Goal: Task Accomplishment & Management: Complete application form

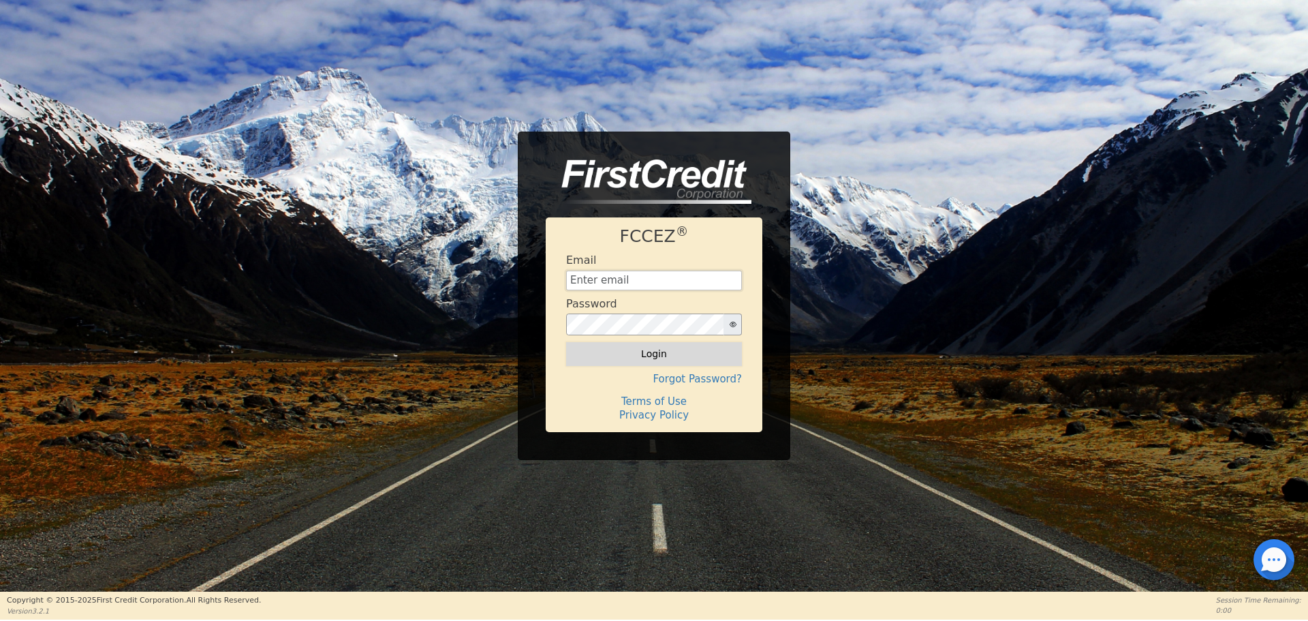
type input "[EMAIL_ADDRESS][DOMAIN_NAME]"
click at [620, 364] on button "Login" at bounding box center [654, 353] width 176 height 23
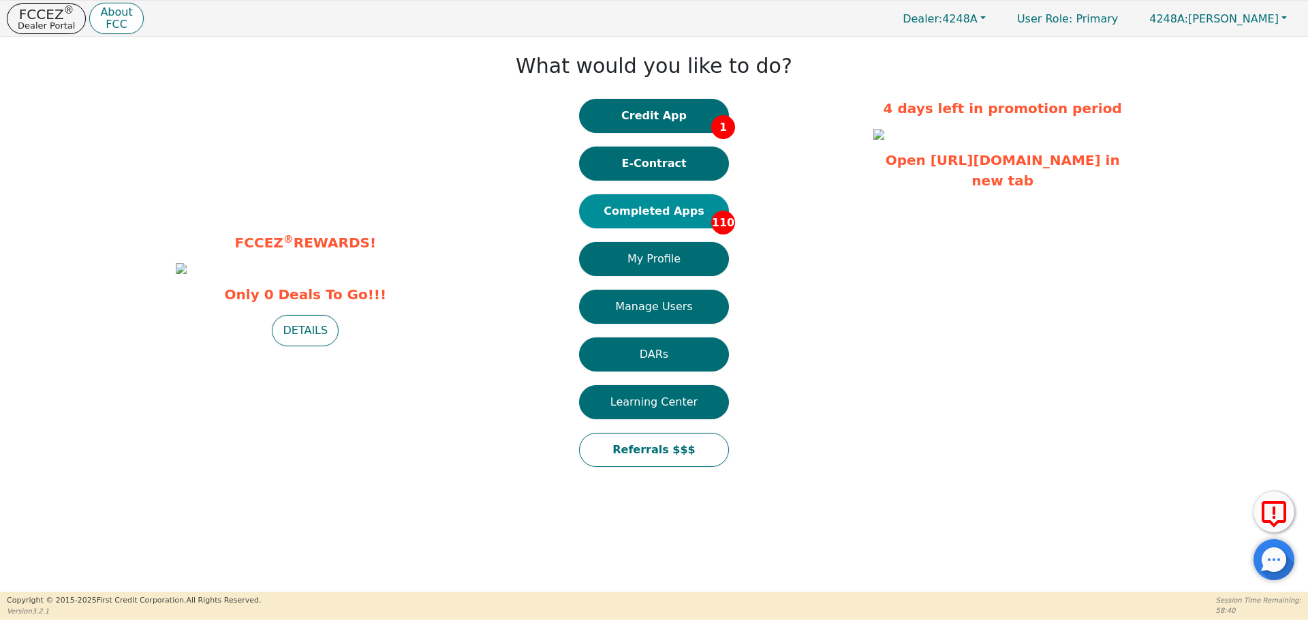
click at [692, 206] on button "Completed Apps 110" at bounding box center [654, 211] width 150 height 34
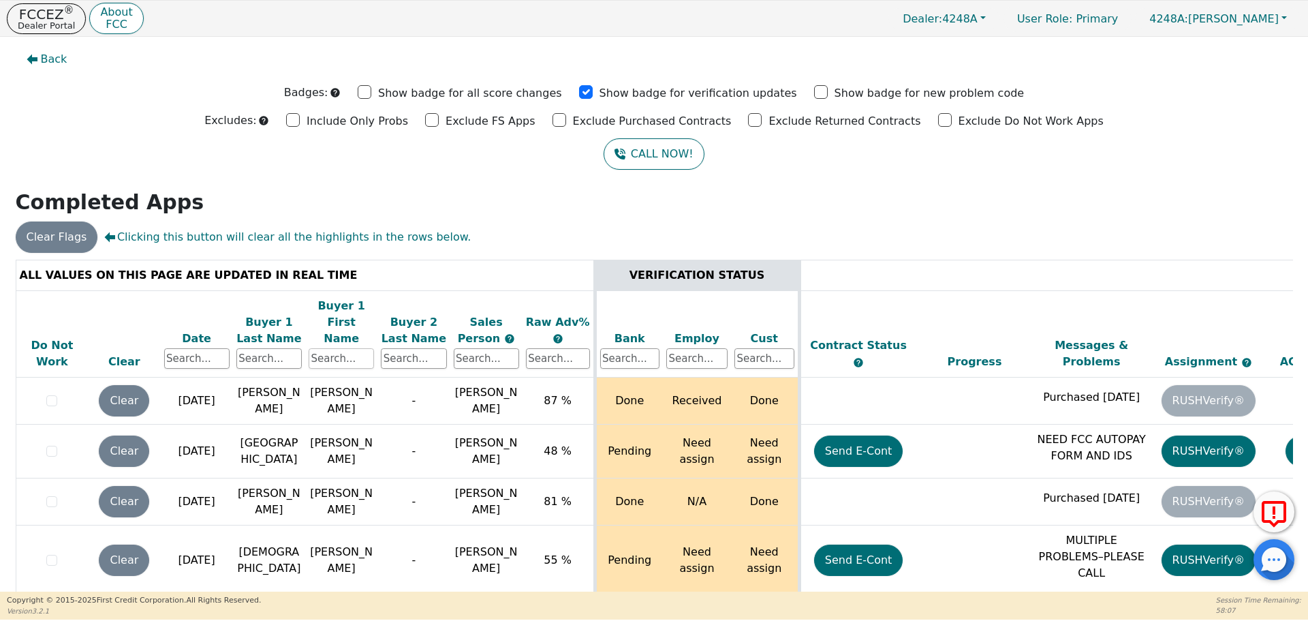
click at [335, 348] on input "text" at bounding box center [341, 358] width 65 height 20
type input "ola"
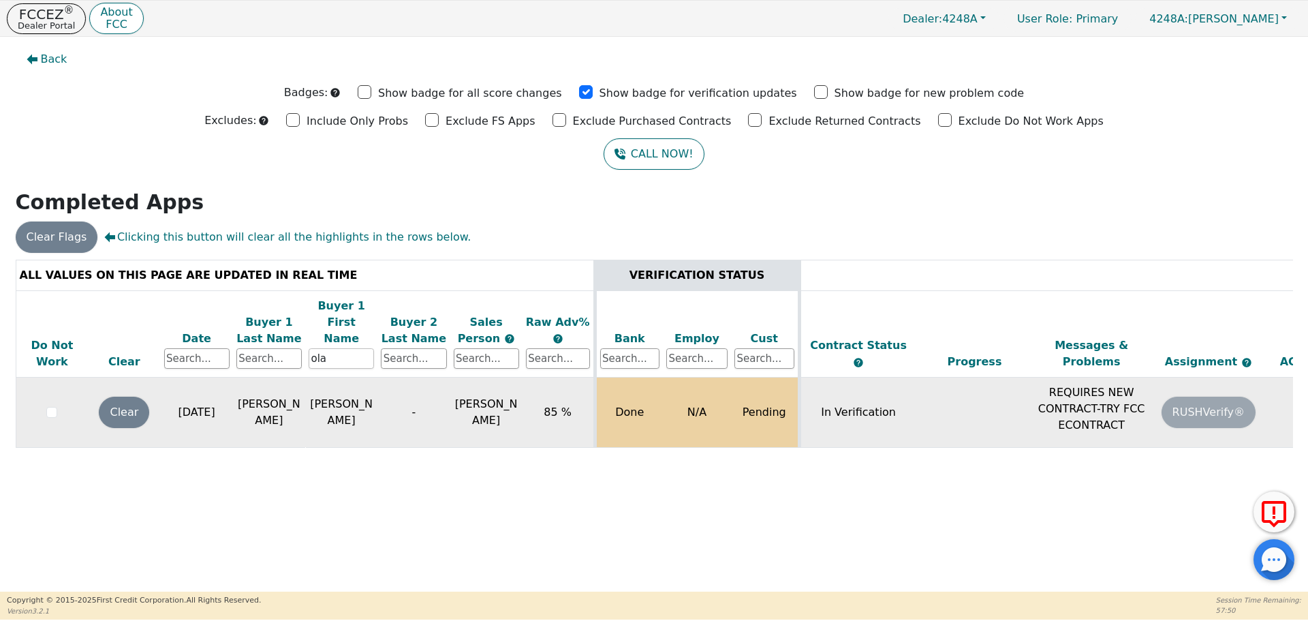
scroll to position [0, 208]
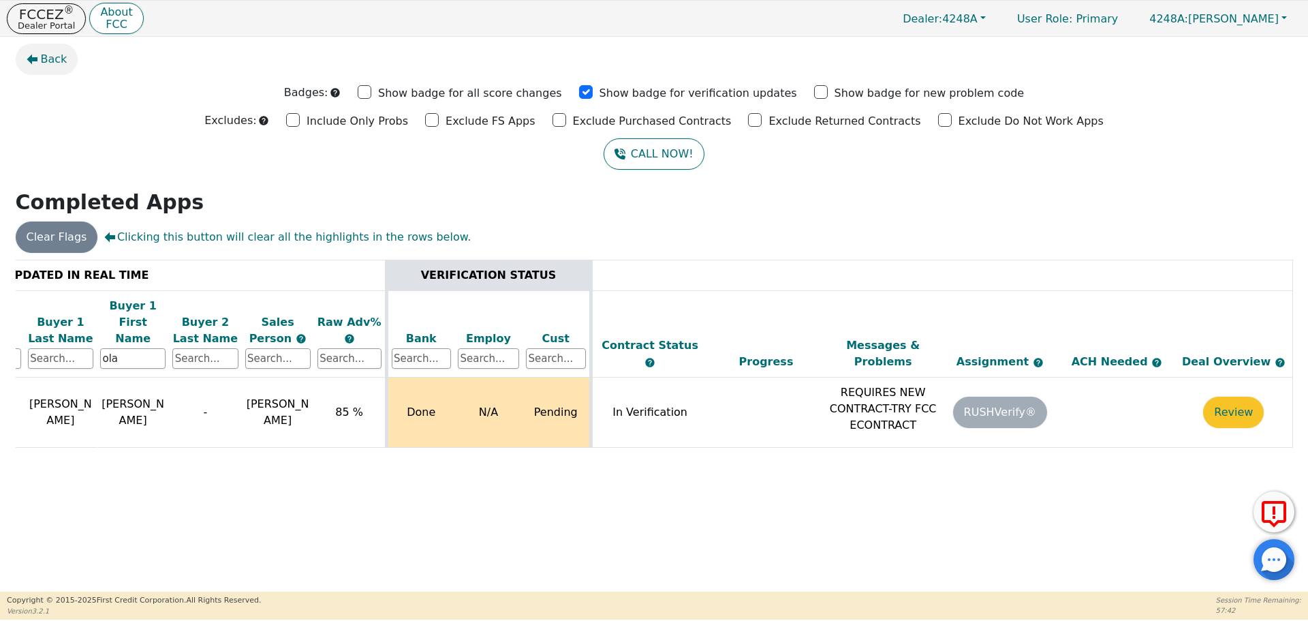
click at [64, 54] on span "Back" at bounding box center [54, 59] width 27 height 16
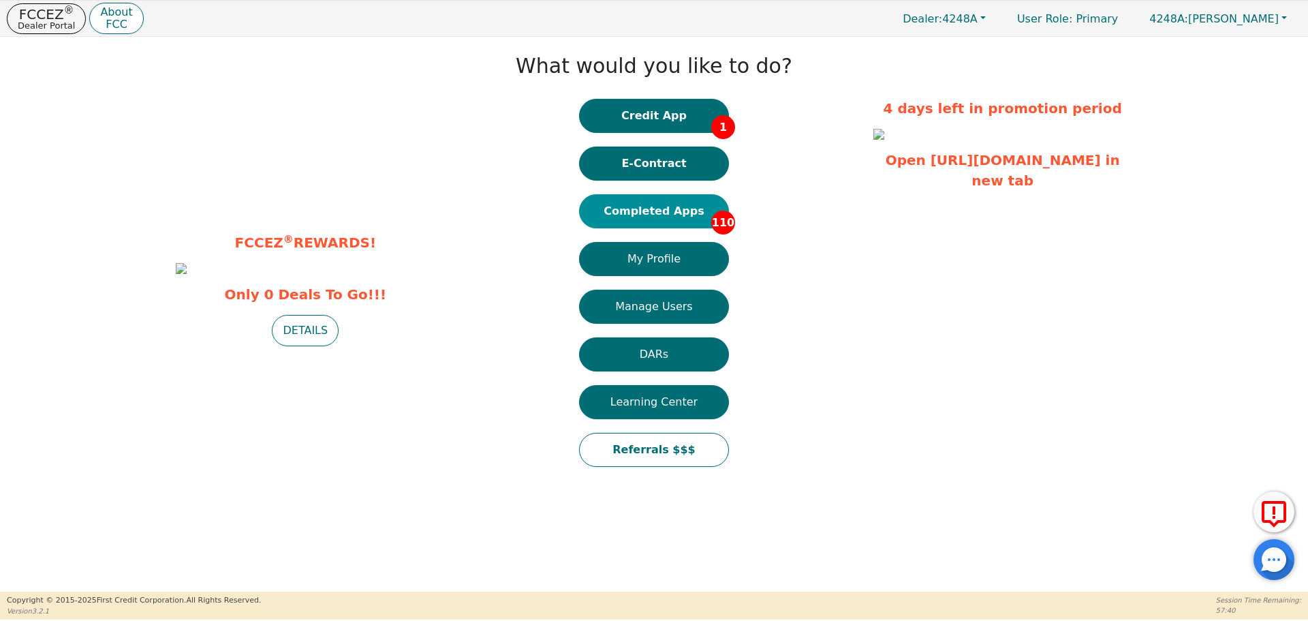
click at [664, 217] on button "Completed Apps 110" at bounding box center [654, 211] width 150 height 34
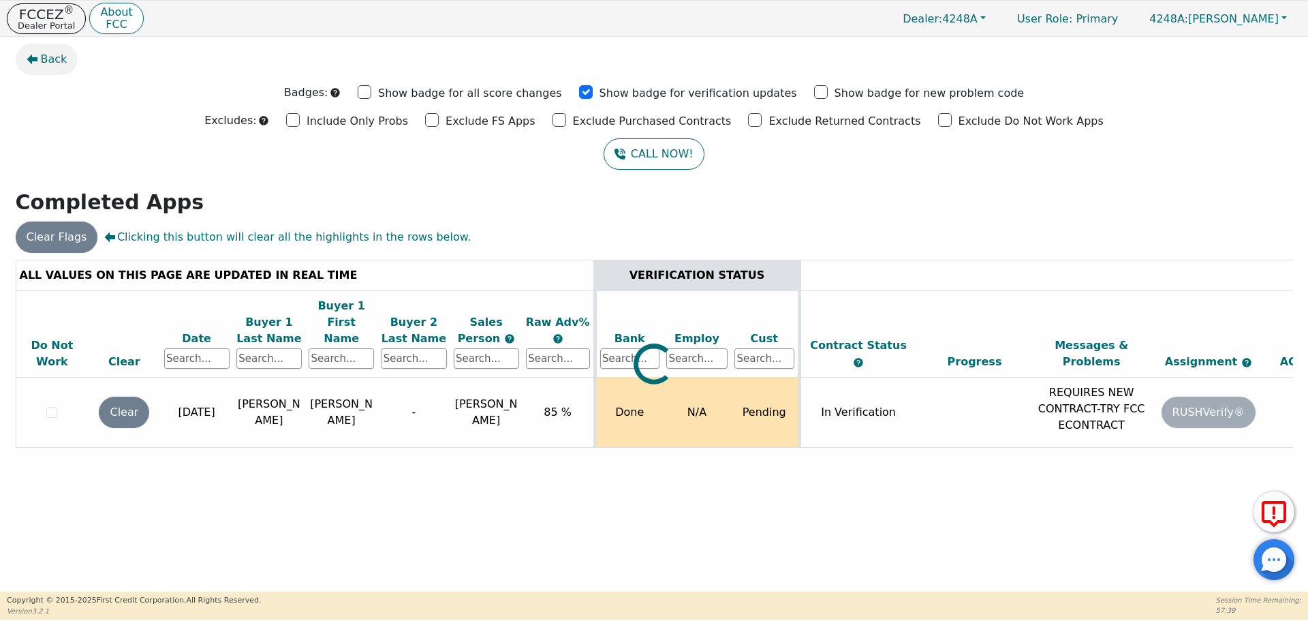
click at [57, 52] on span "Back" at bounding box center [54, 59] width 27 height 16
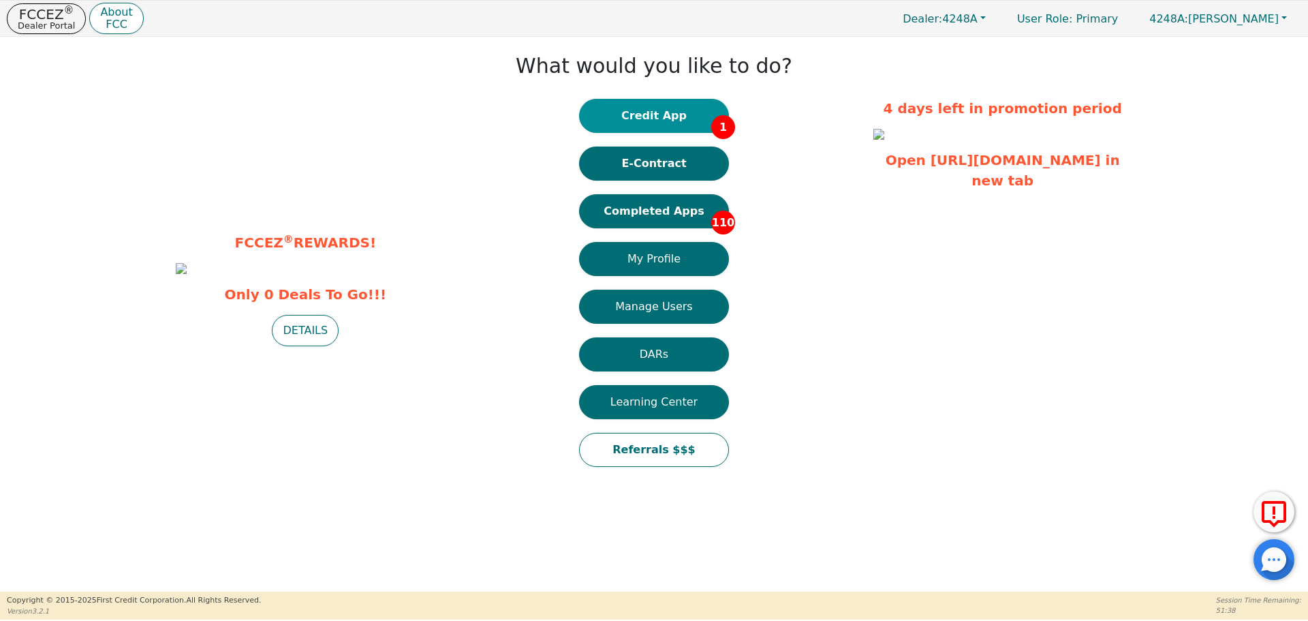
click at [672, 127] on button "Credit App 1" at bounding box center [654, 116] width 150 height 34
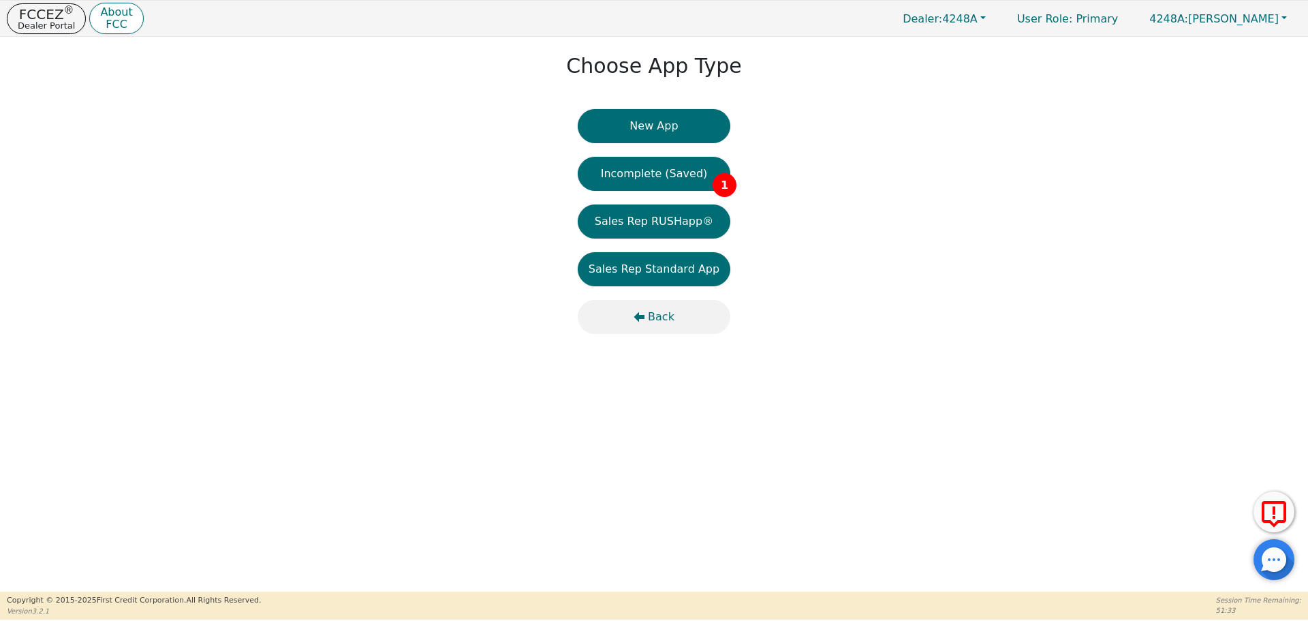
click at [657, 314] on span "Back" at bounding box center [661, 317] width 27 height 16
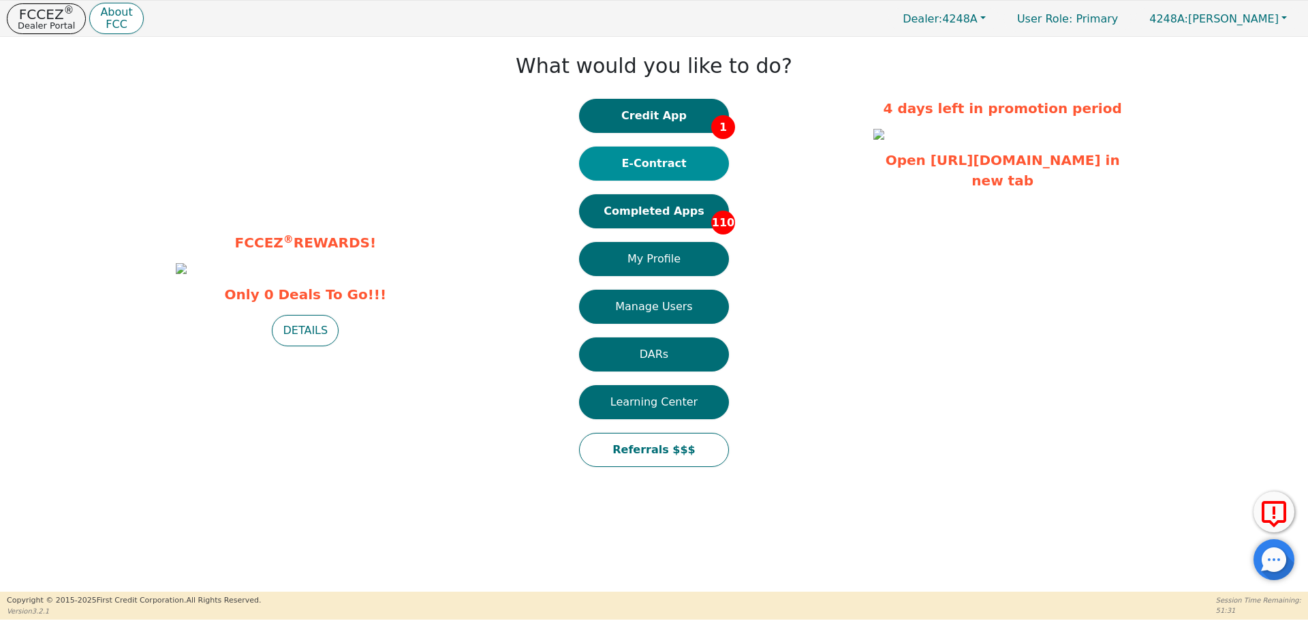
click at [653, 172] on button "E-Contract" at bounding box center [654, 163] width 150 height 34
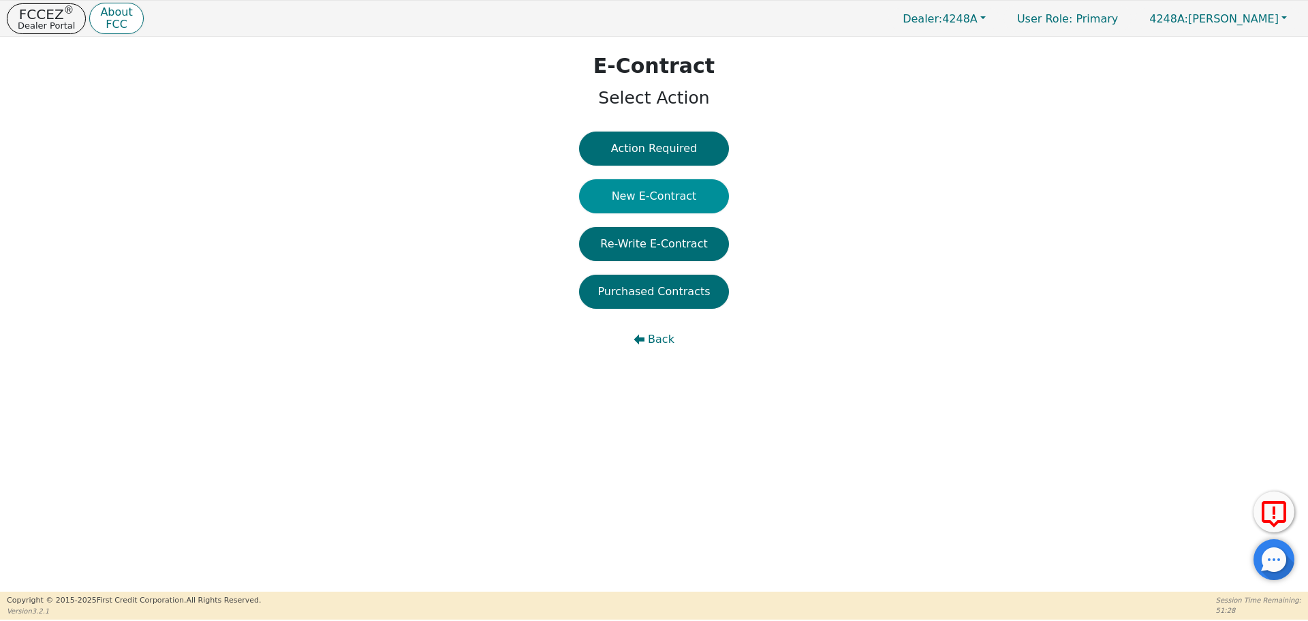
click at [666, 191] on button "New E-Contract" at bounding box center [654, 196] width 150 height 34
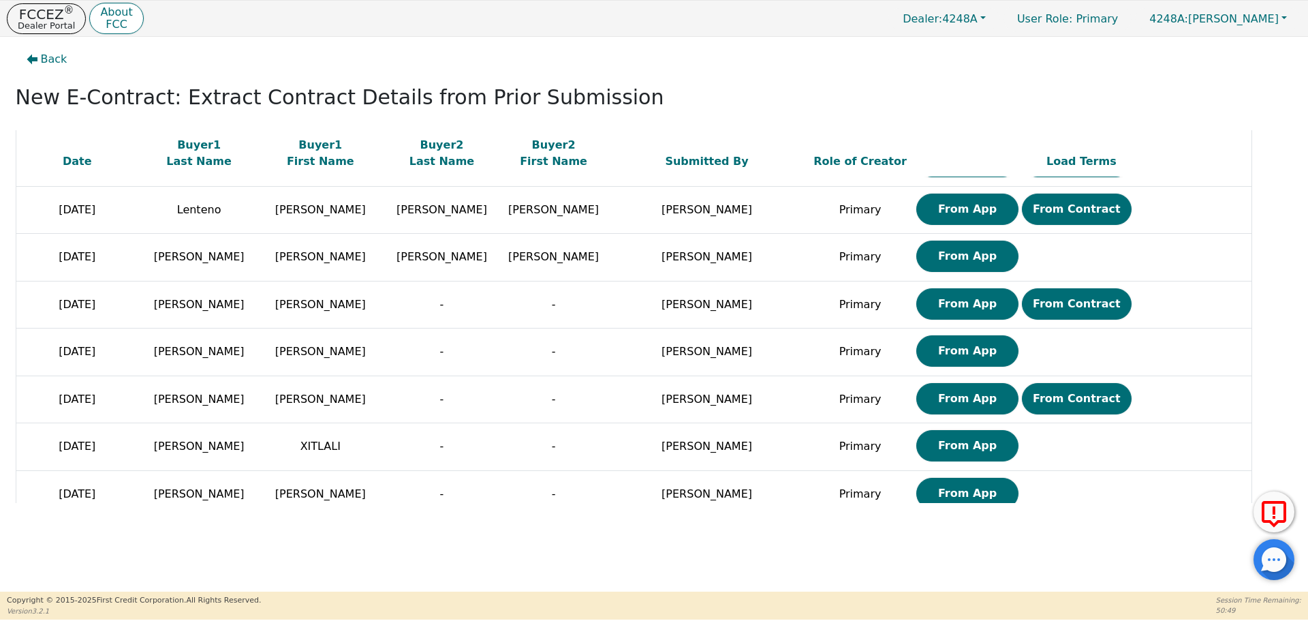
scroll to position [2504, 0]
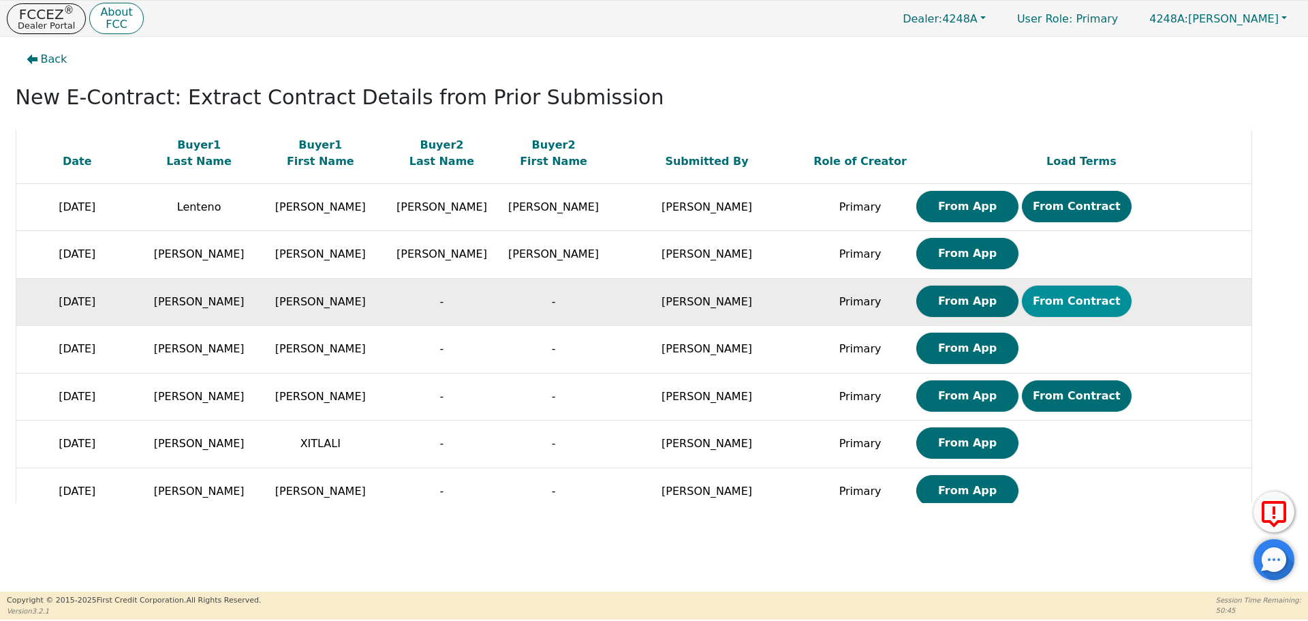
click at [1022, 300] on button "From Contract" at bounding box center [1077, 300] width 110 height 31
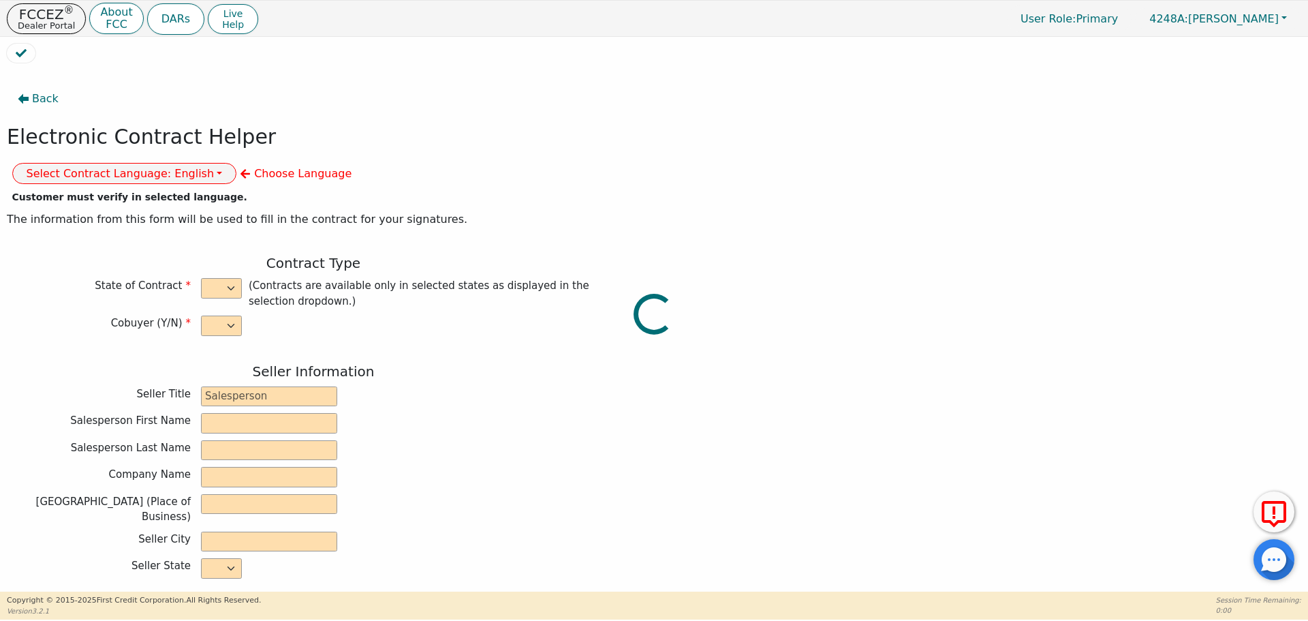
select select "n"
type input "owner"
type input "[PERSON_NAME]"
type input "[GEOGRAPHIC_DATA]"
type input "AQUA REMACH LLC"
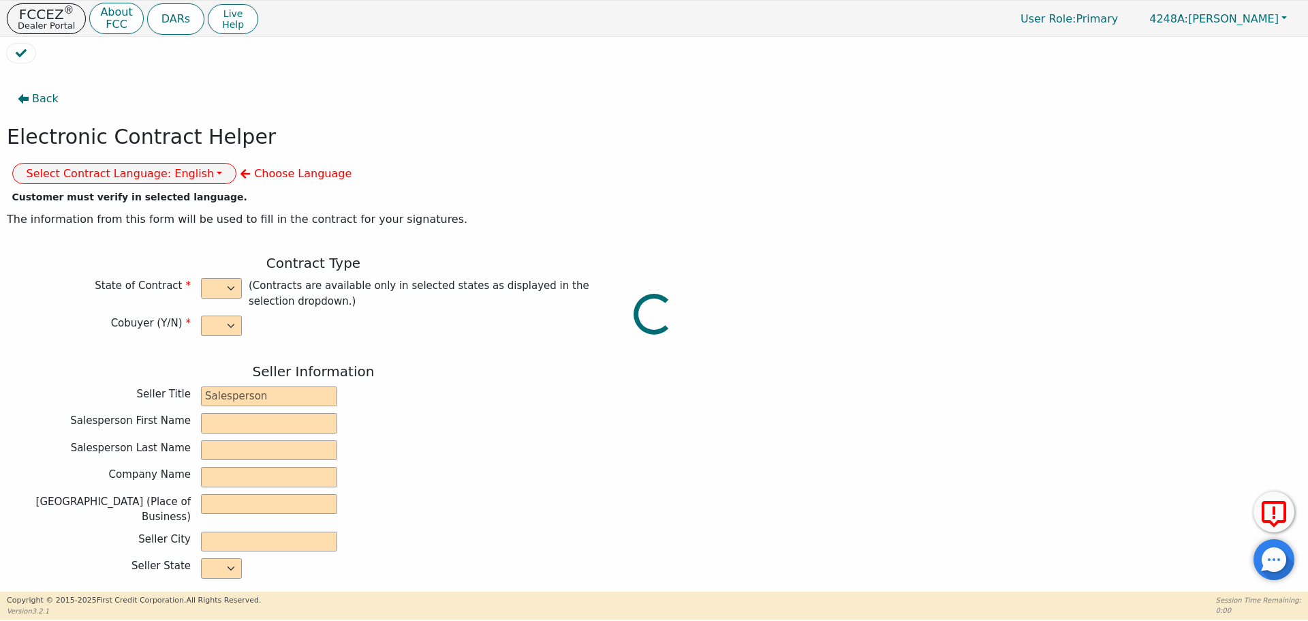
type input "[STREET_ADDRESS]"
type input "[GEOGRAPHIC_DATA]"
select select "[GEOGRAPHIC_DATA]"
type input "77070"
type input "Water purification system"
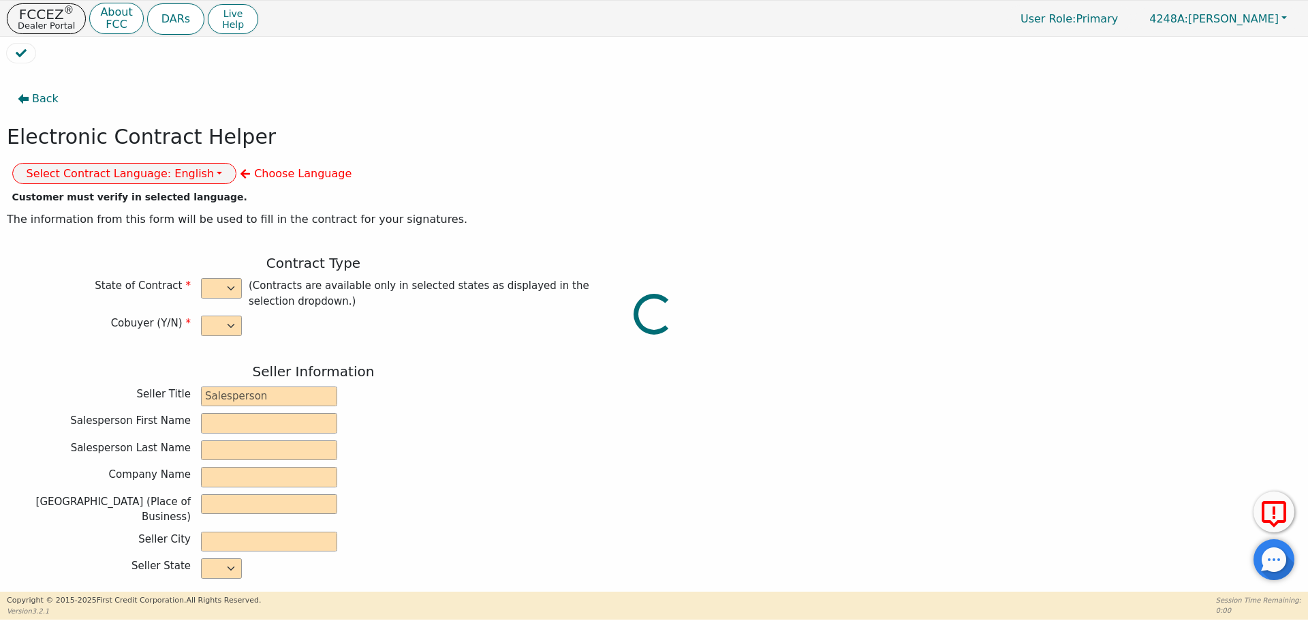
type input "Whole house"
type input "S2156437"
type input "[PERSON_NAME]"
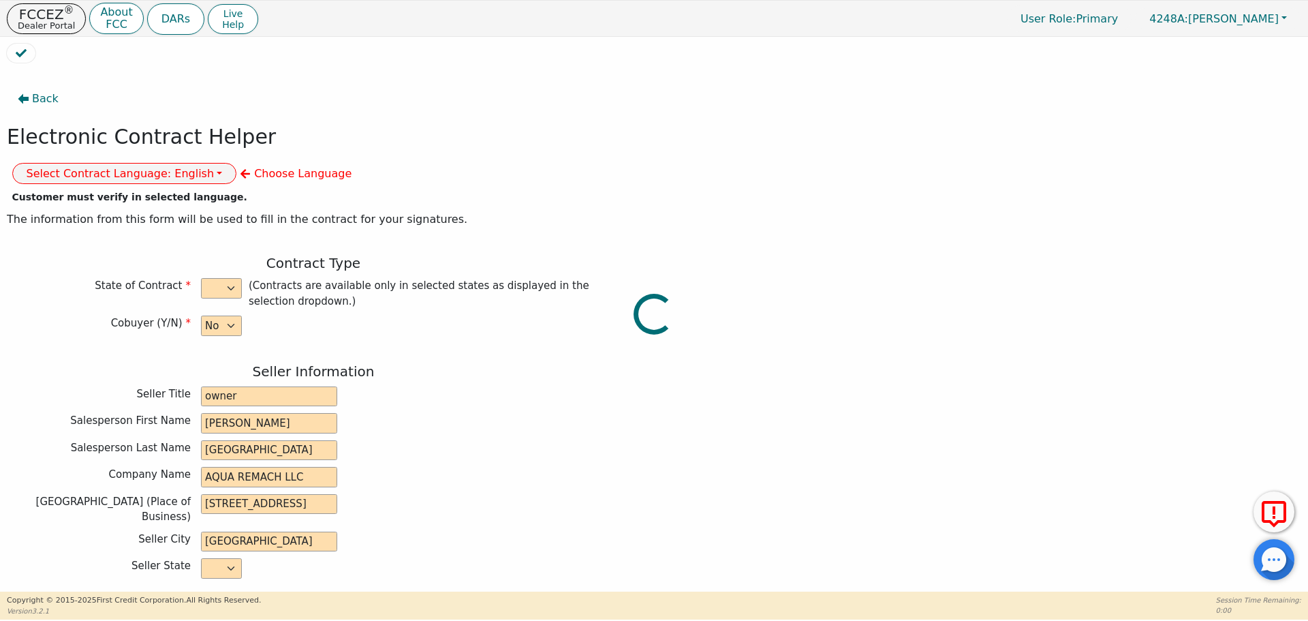
type input "[EMAIL_ADDRESS][DOMAIN_NAME]"
type input "2798 SW 400"
type input "[PERSON_NAME]"
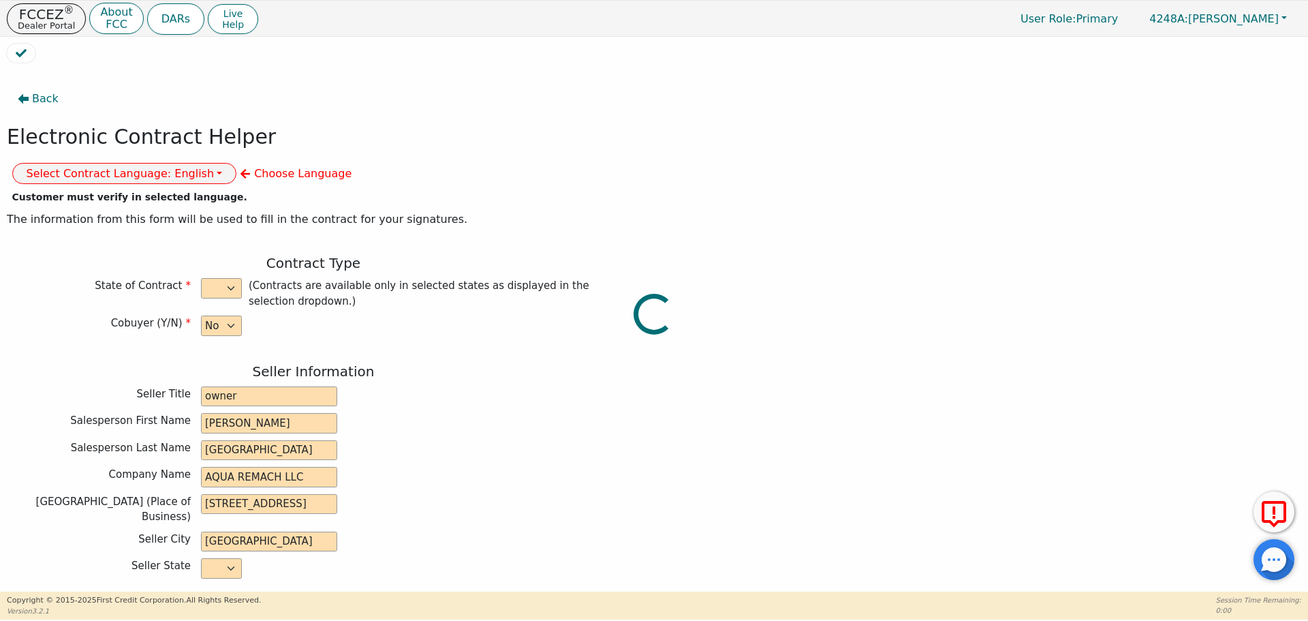
select select "[GEOGRAPHIC_DATA]"
type input "79714"
type input "[DATE]"
type input "17.99"
type input "[DATE]"
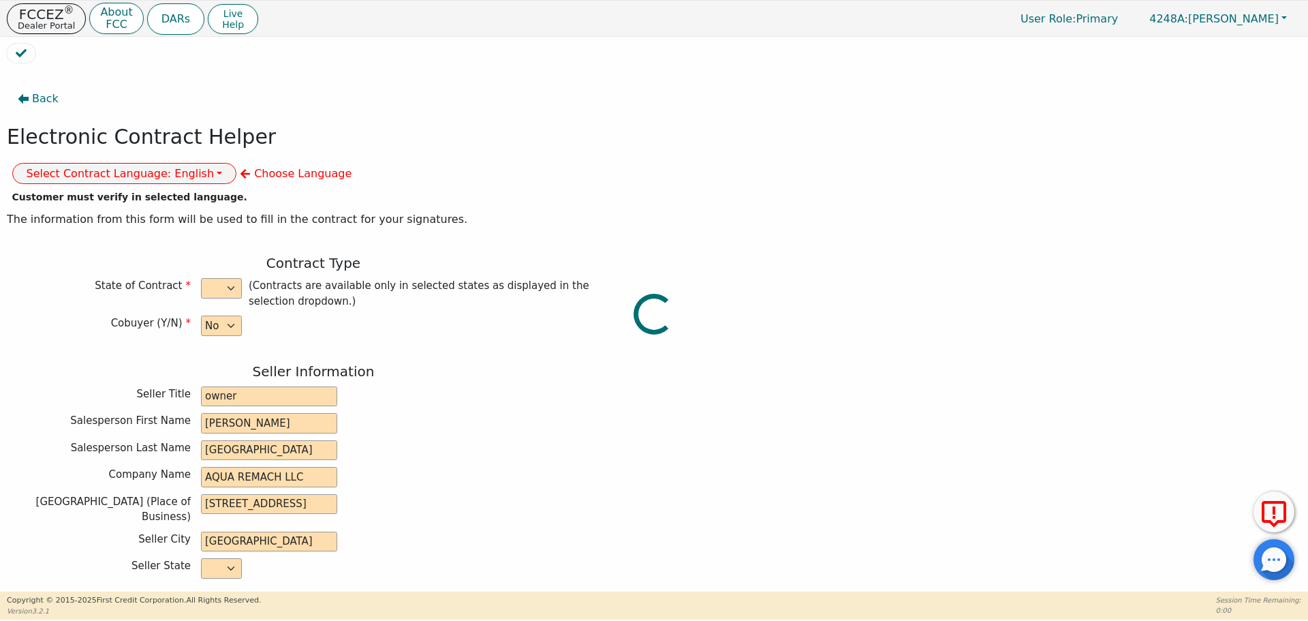
type input "60"
type input "0"
type input "9200.00"
type input "0.00"
checkbox input "true"
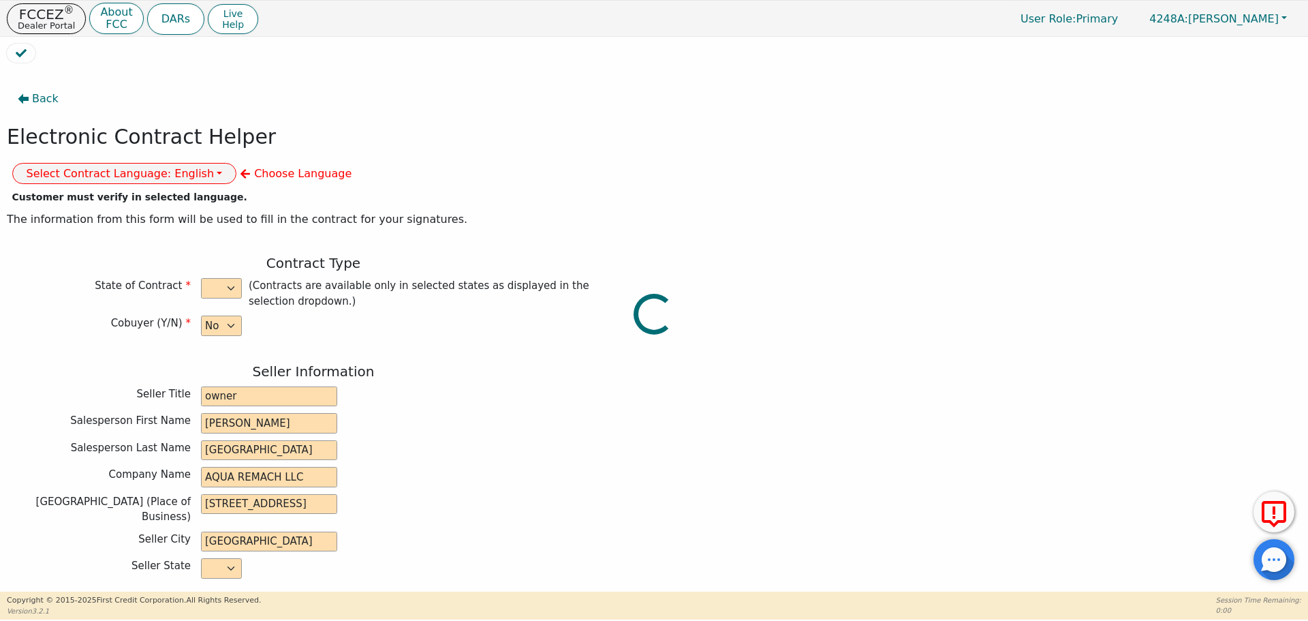
type input "0.00"
checkbox input "true"
type input "0.00"
type input "9200.00"
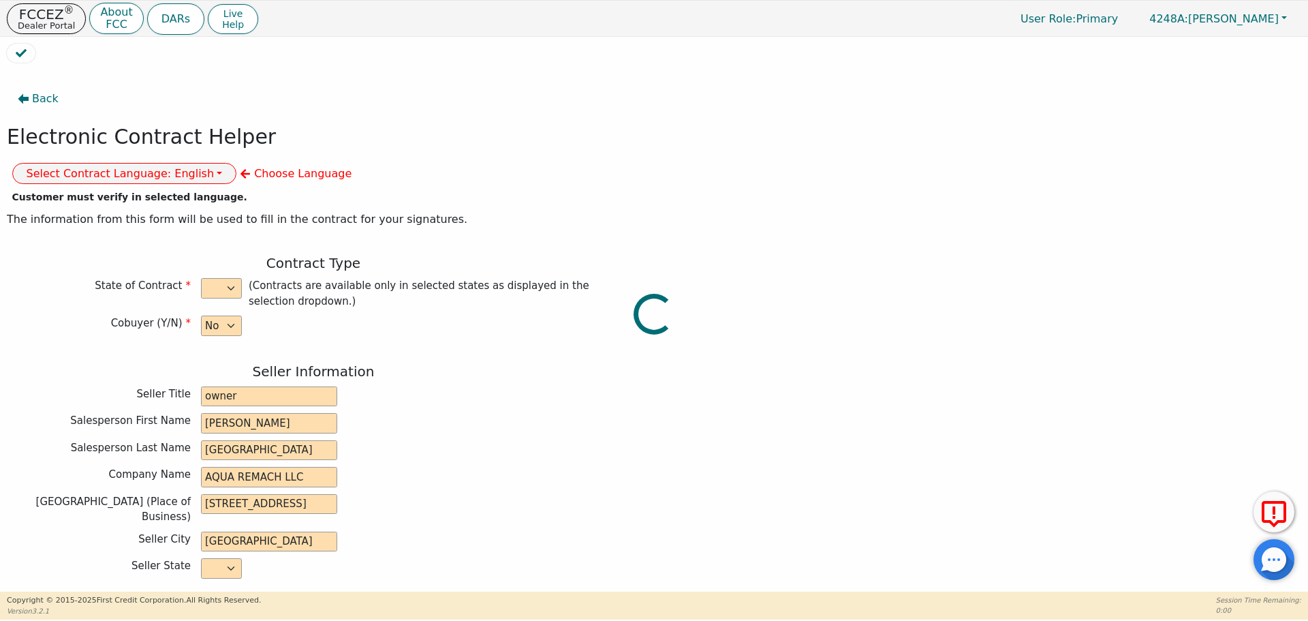
type input "13904.40"
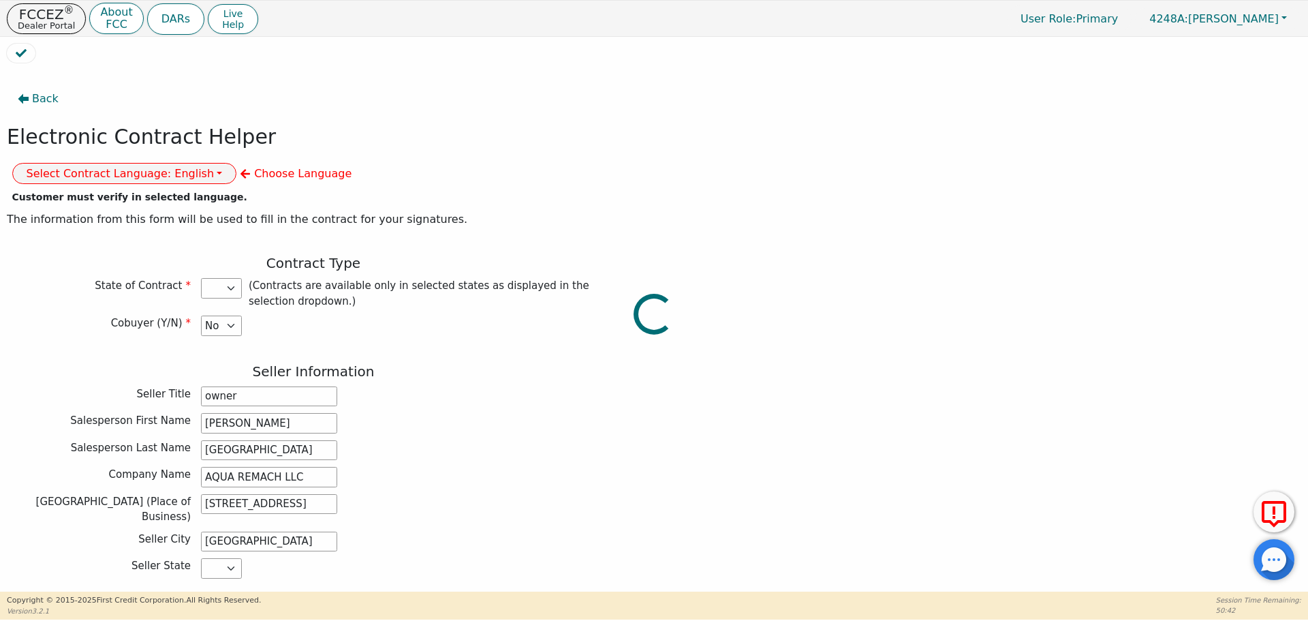
select select "[GEOGRAPHIC_DATA]"
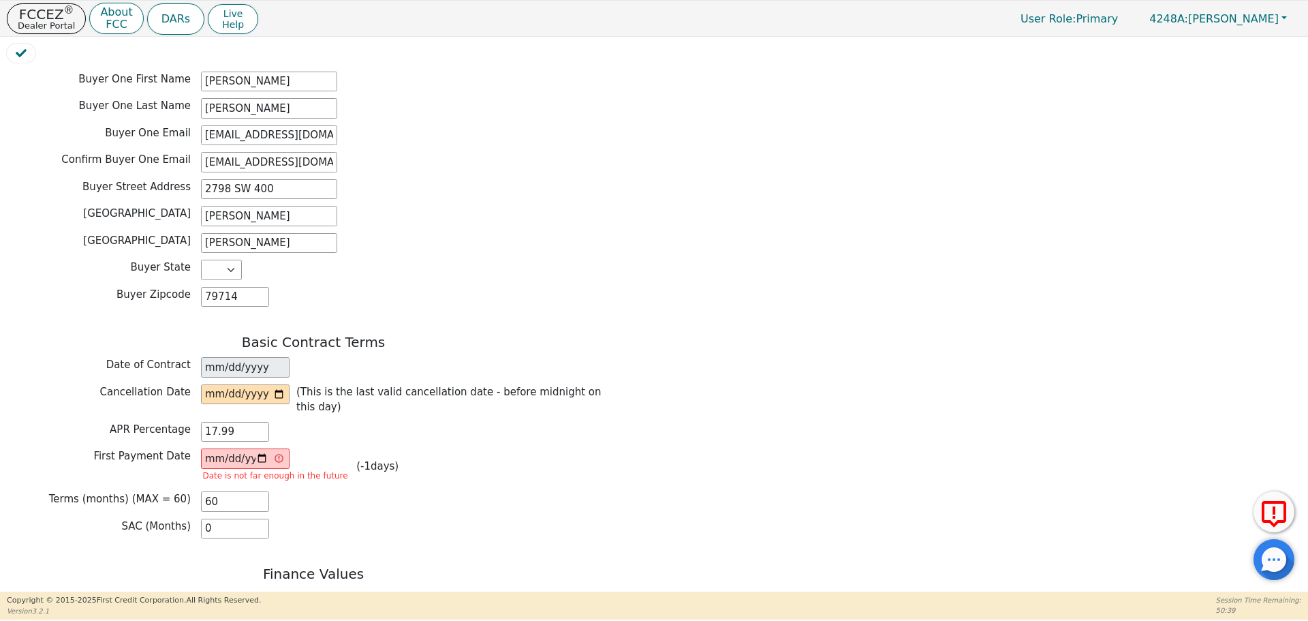
scroll to position [734, 0]
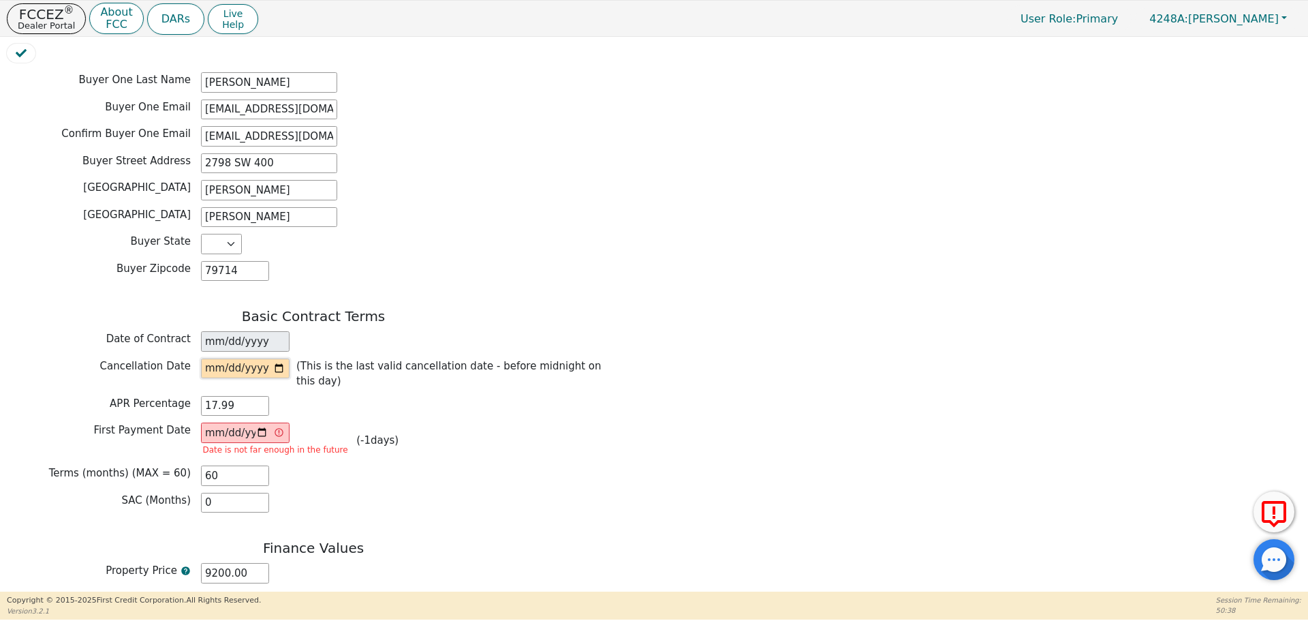
click at [275, 358] on input "date" at bounding box center [245, 368] width 89 height 20
click at [281, 358] on input "date" at bounding box center [245, 368] width 89 height 20
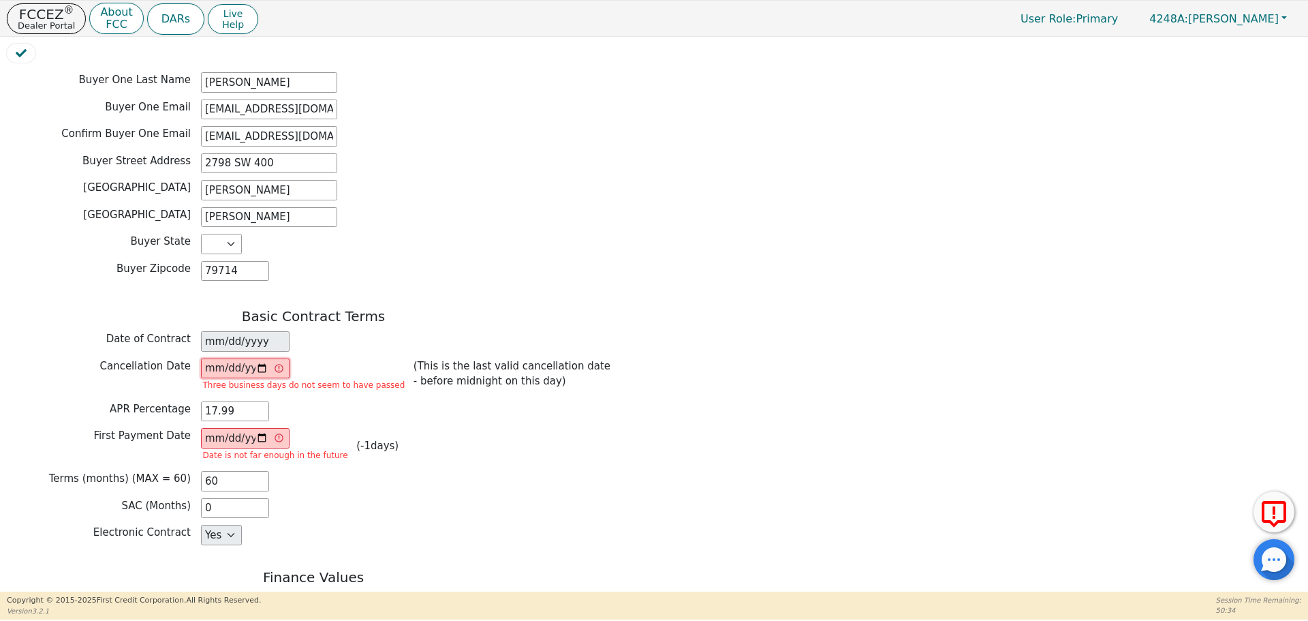
click at [268, 358] on input "[DATE]" at bounding box center [245, 368] width 89 height 20
type input "[DATE]"
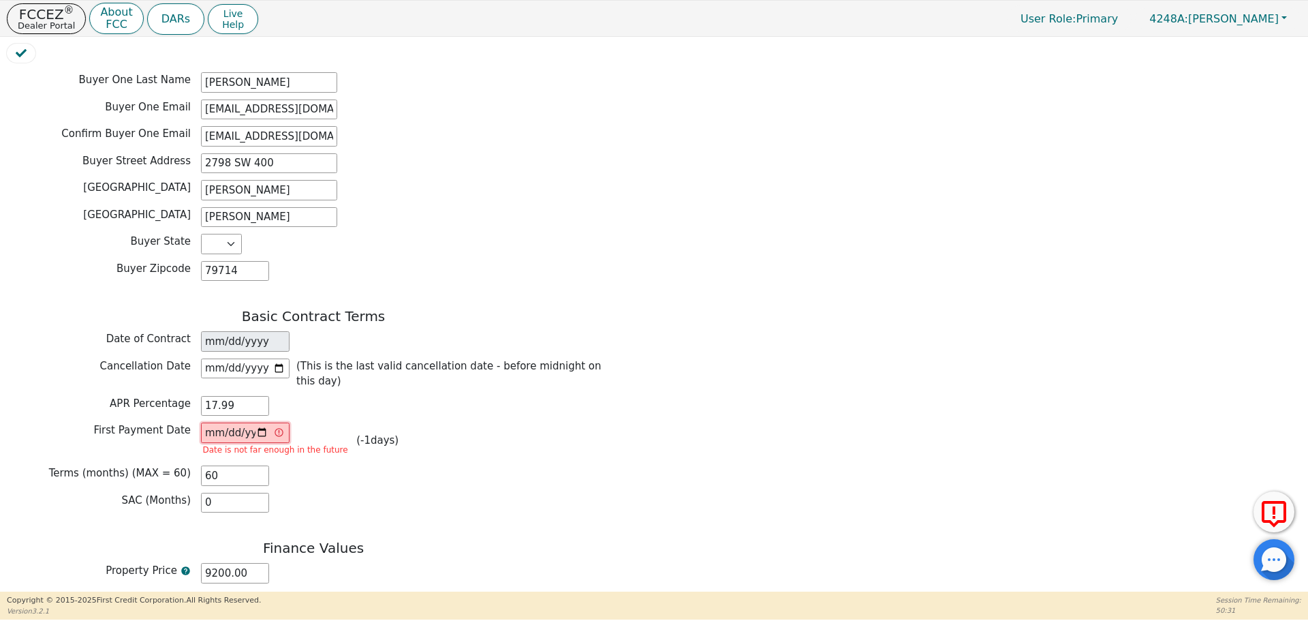
click at [258, 422] on input "[DATE]" at bounding box center [245, 432] width 89 height 20
click at [245, 422] on input "[DATE]" at bounding box center [245, 432] width 89 height 20
click at [264, 422] on input "[DATE]" at bounding box center [245, 432] width 89 height 20
type input "[DATE]"
click at [332, 465] on div "Terms (months) (MAX = 60) 60" at bounding box center [313, 475] width 613 height 20
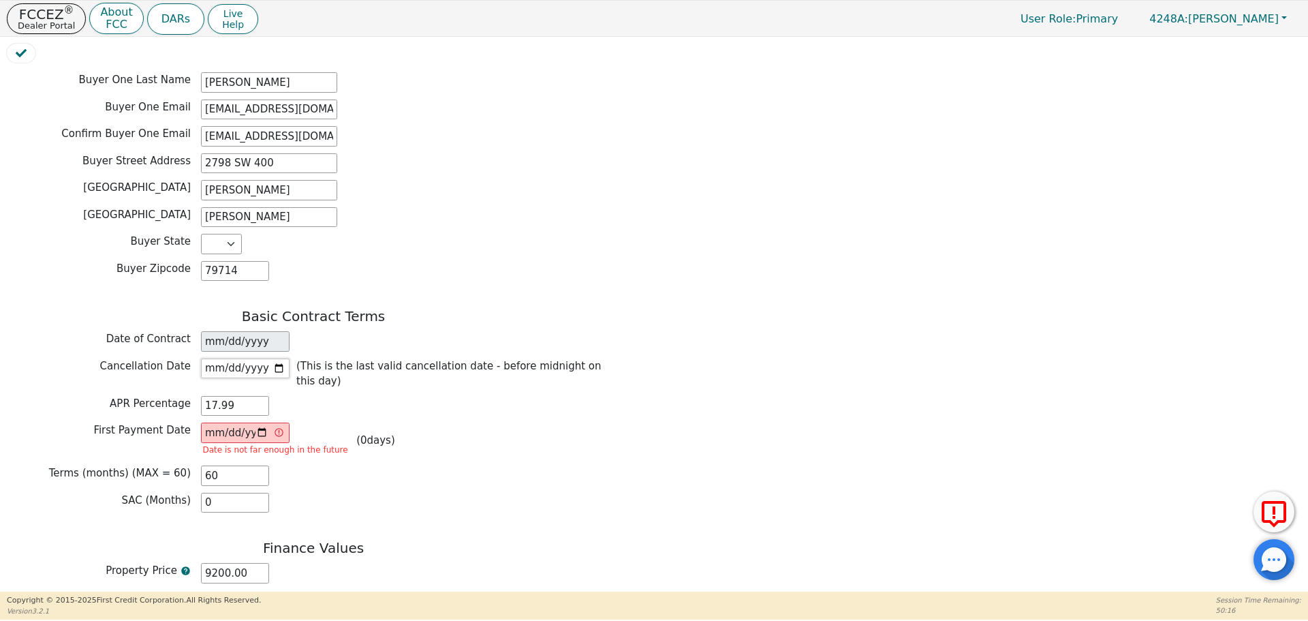
click at [275, 358] on input "[DATE]" at bounding box center [245, 368] width 89 height 20
click at [283, 358] on input "[DATE]" at bounding box center [245, 368] width 89 height 20
type input "[DATE]"
click at [319, 441] on div "Basic Contract Terms Date of Contract [DATE] Cancellation Date [DATE] (This is …" at bounding box center [313, 413] width 613 height 211
click at [215, 422] on input "[DATE]" at bounding box center [245, 432] width 89 height 20
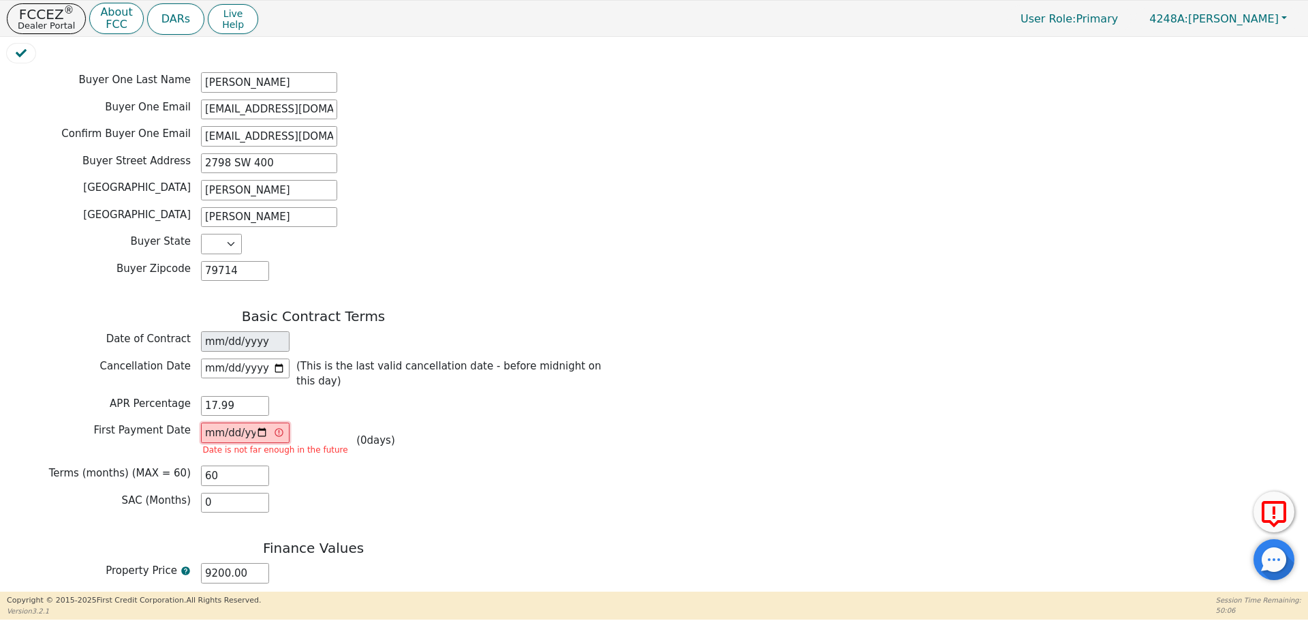
type input "[DATE]"
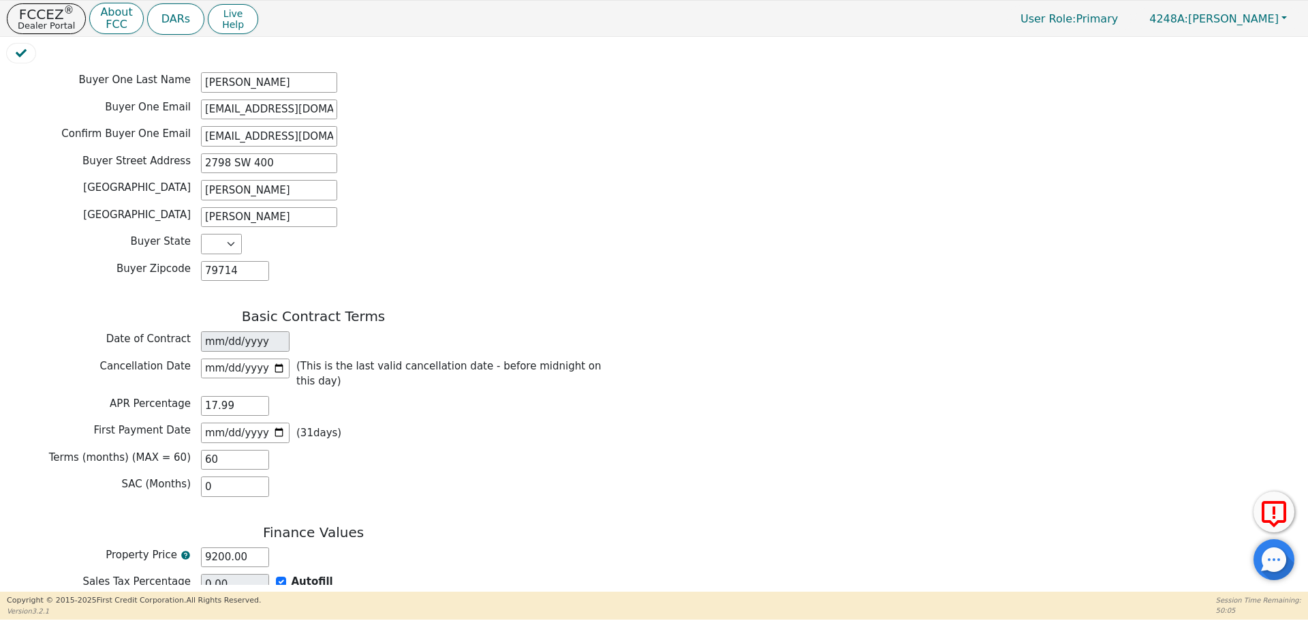
click at [320, 450] on div "Terms (months) (MAX = 60) 60" at bounding box center [313, 460] width 613 height 20
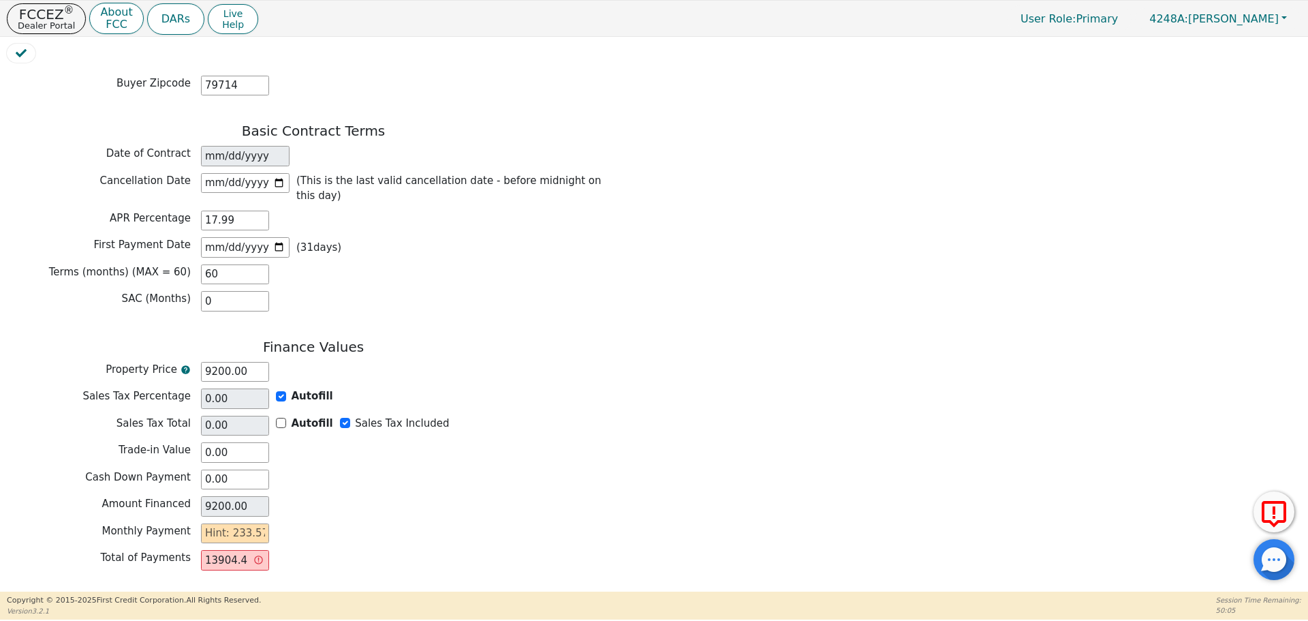
scroll to position [925, 0]
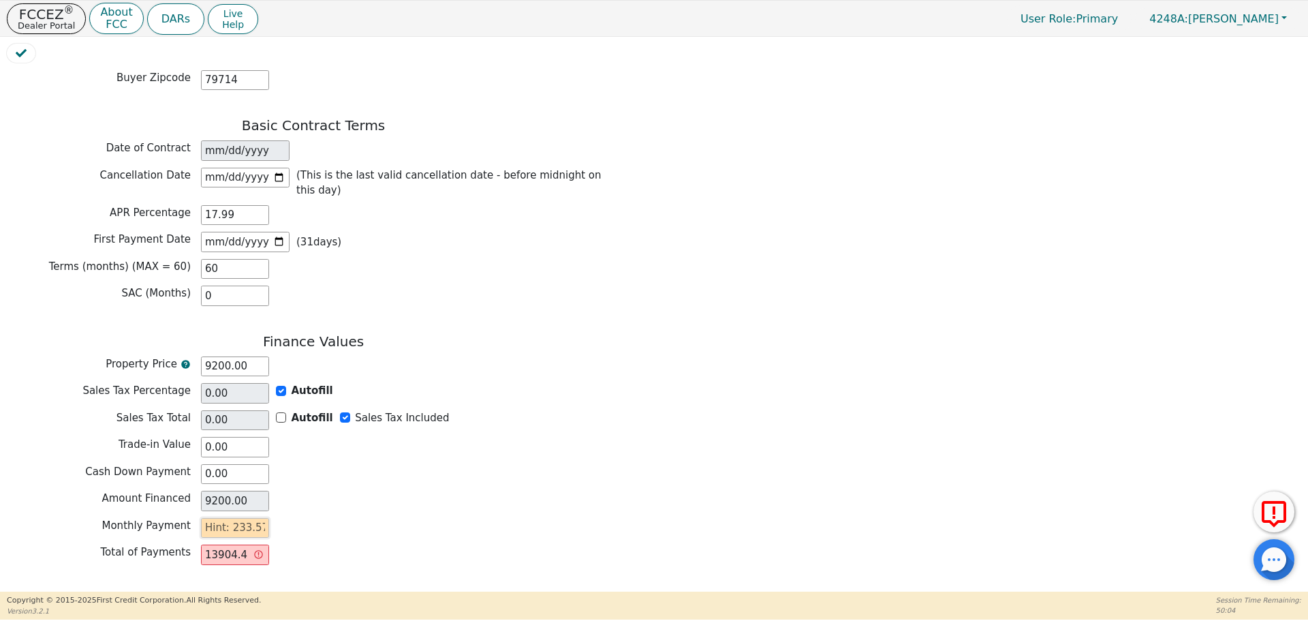
click at [258, 518] on input "text" at bounding box center [235, 528] width 68 height 20
type input "2"
type input "120.00"
type input "23"
type input "1380.00"
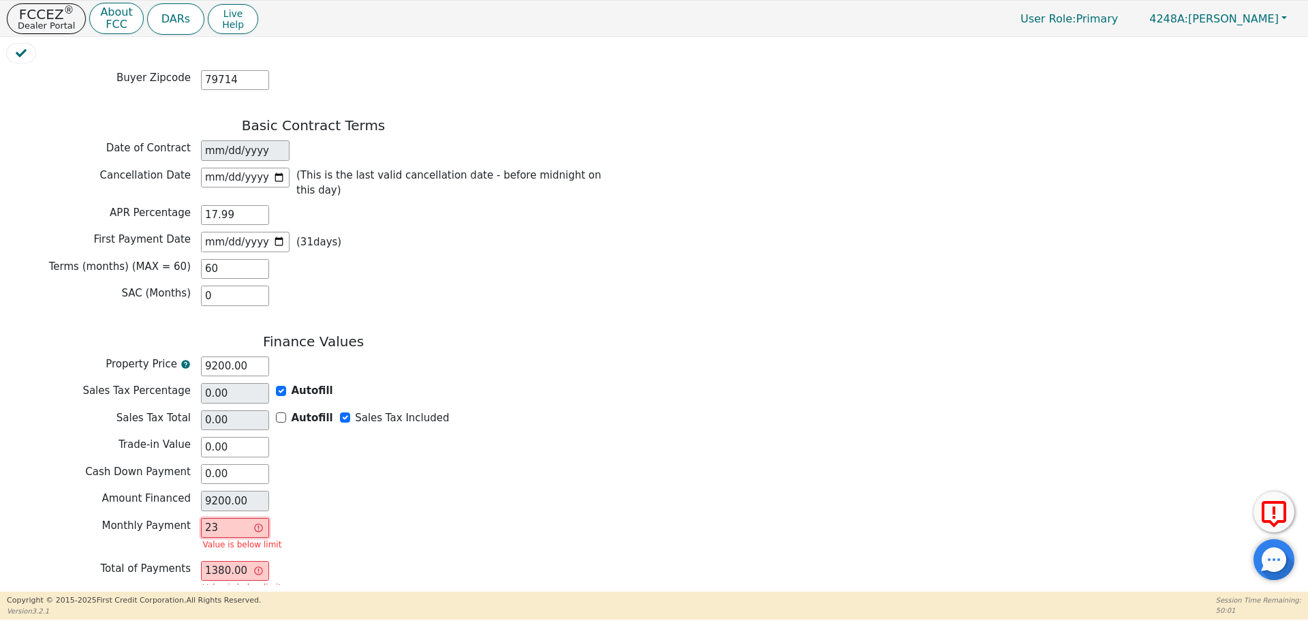
type input "233"
type input "13980.00"
type input "233.5"
type input "14010.00"
type input "233.57"
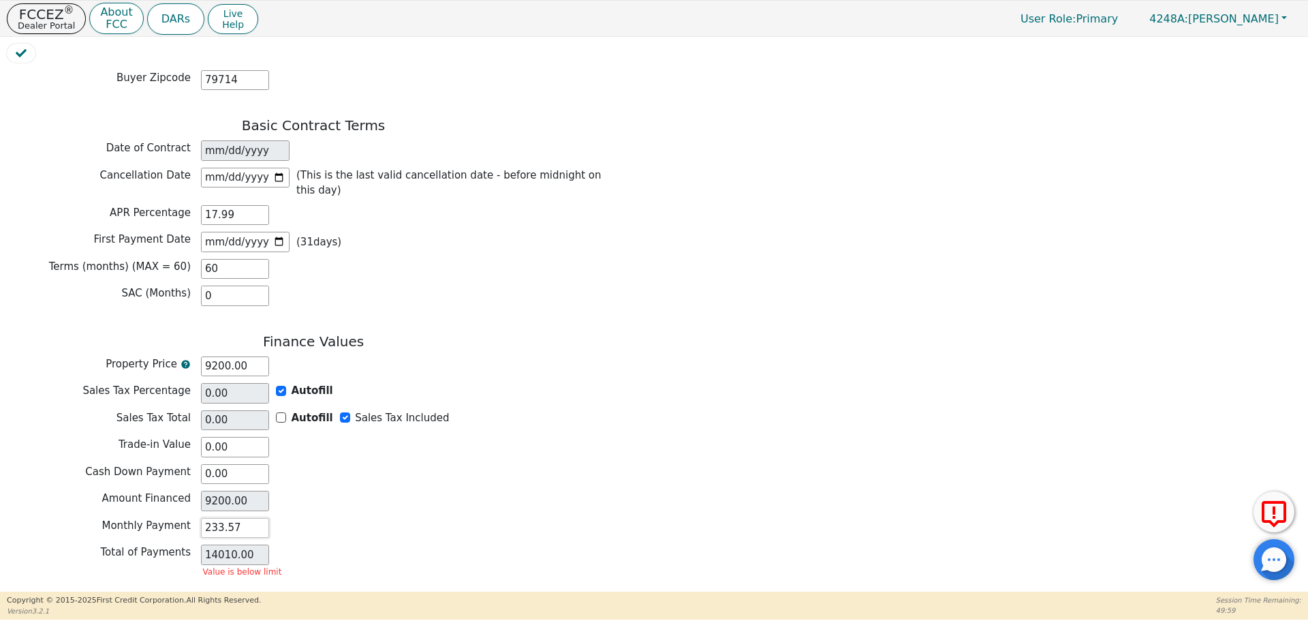
type input "14014.20"
type input "233.57"
click at [457, 544] on div "Total of Payments 14014.20" at bounding box center [313, 556] width 613 height 24
click at [87, 592] on button "Review & Begin Contract" at bounding box center [85, 607] width 157 height 31
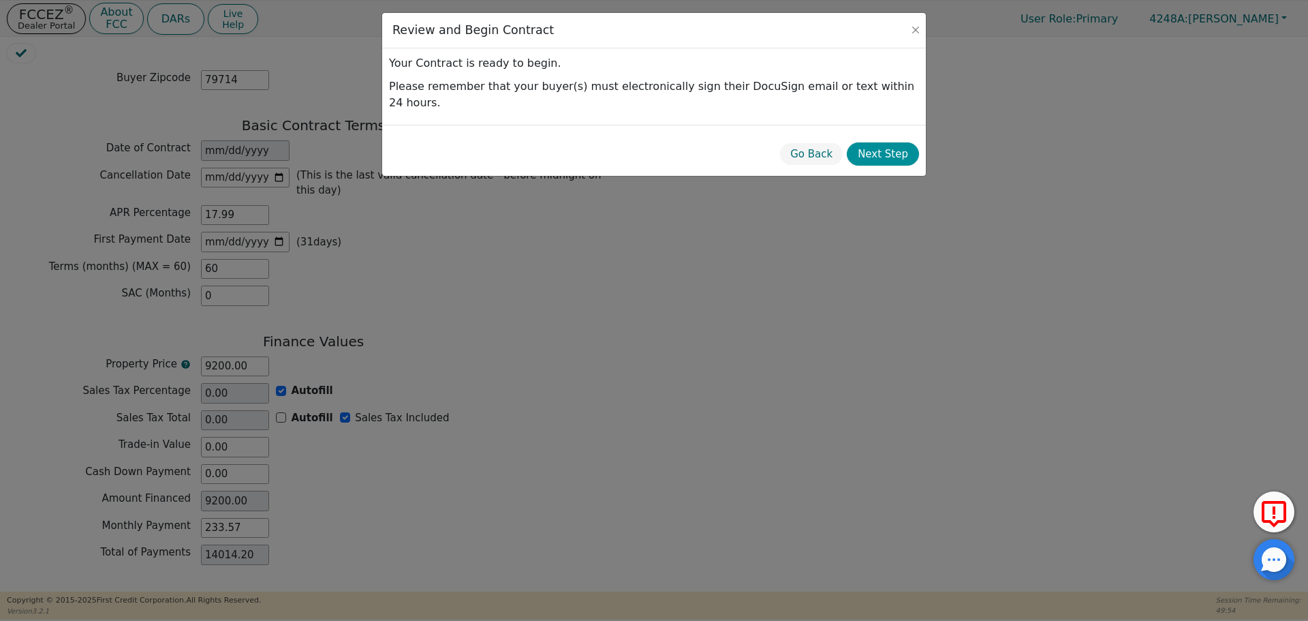
click at [878, 145] on button "Next Step" at bounding box center [883, 154] width 72 height 24
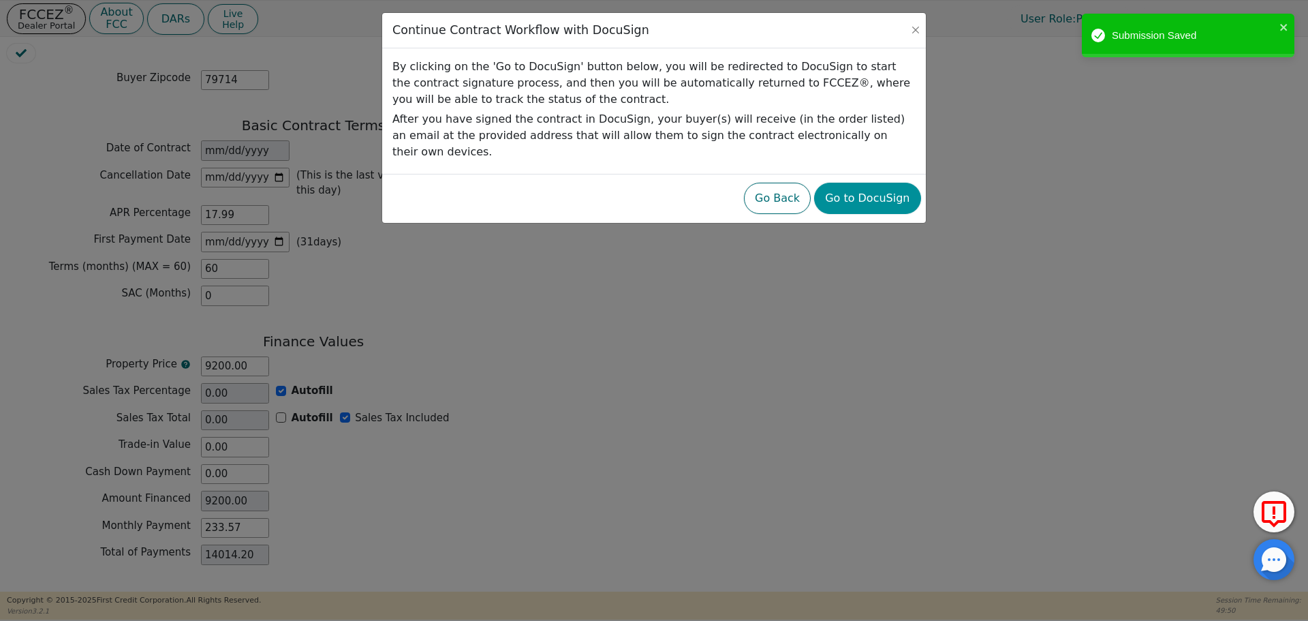
click at [871, 183] on button "Go to DocuSign" at bounding box center [867, 198] width 106 height 31
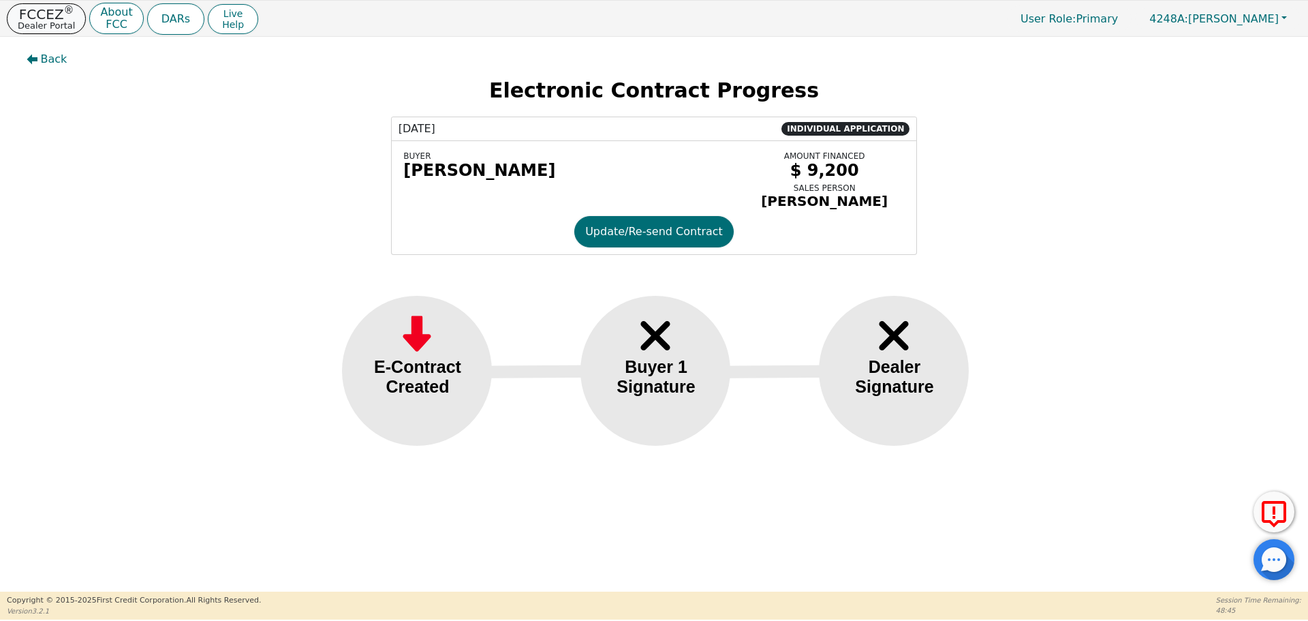
click at [59, 22] on p "Dealer Portal" at bounding box center [46, 25] width 57 height 9
